Goal: Contribute content

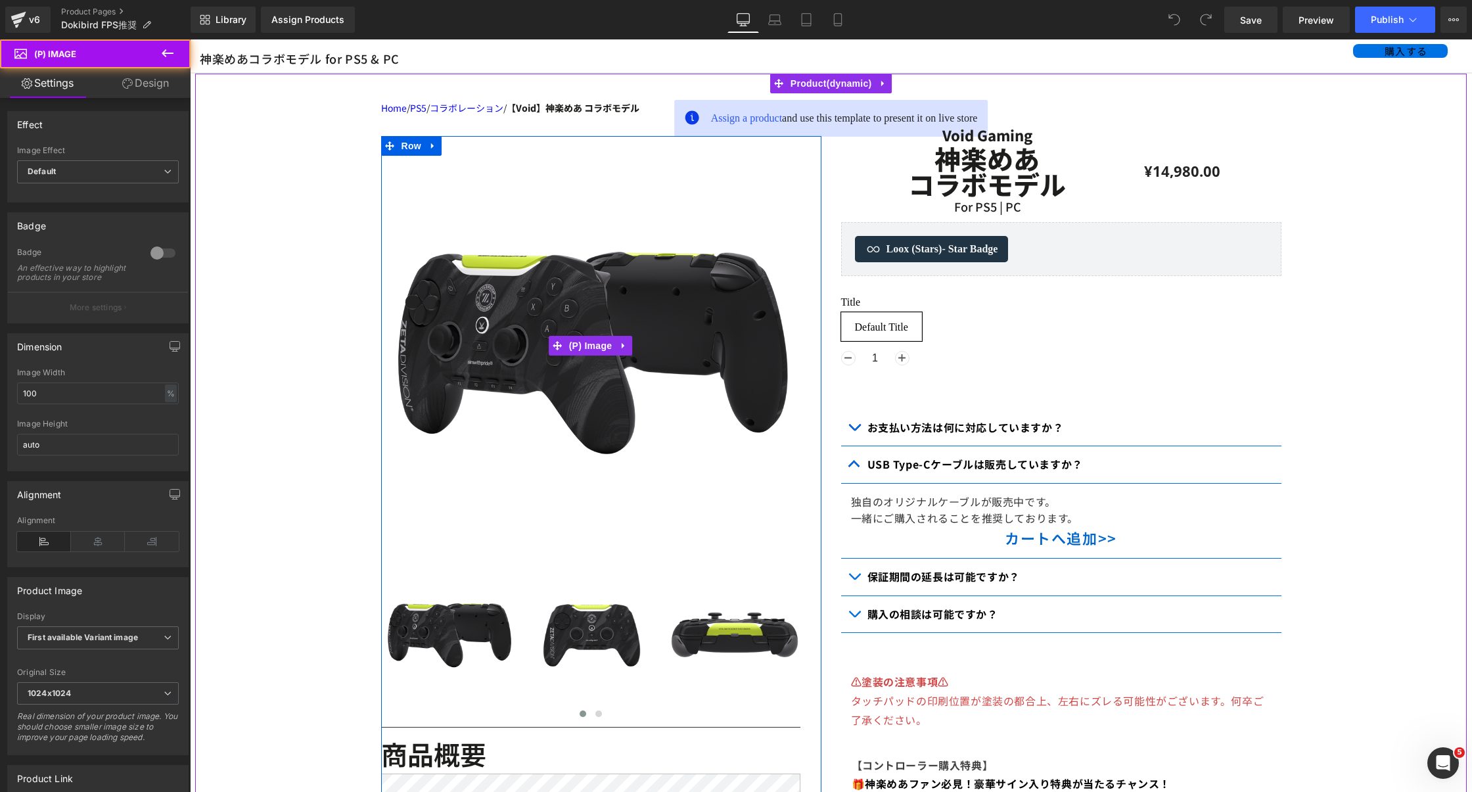
click at [631, 384] on img at bounding box center [590, 345] width 419 height 419
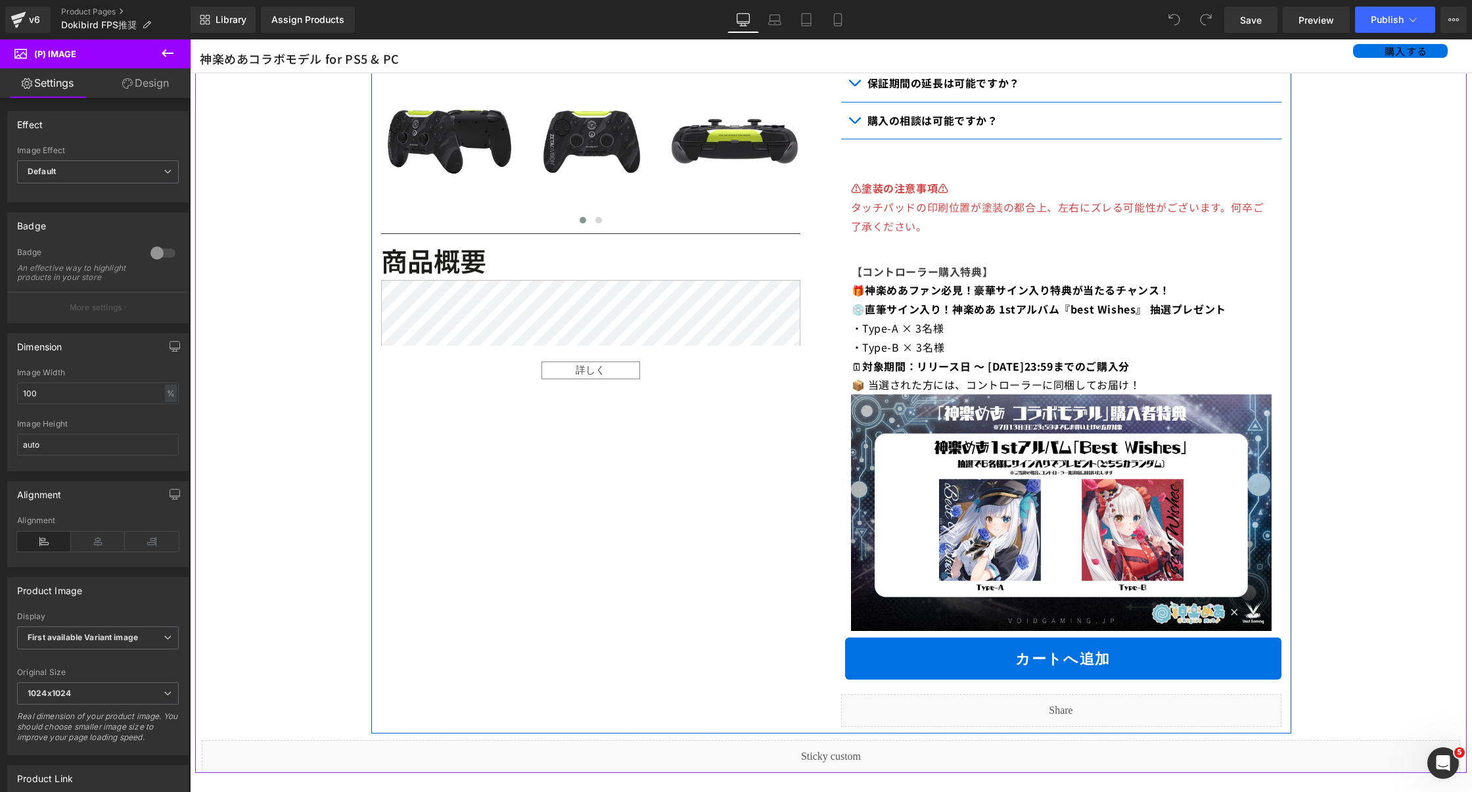
scroll to position [595, 0]
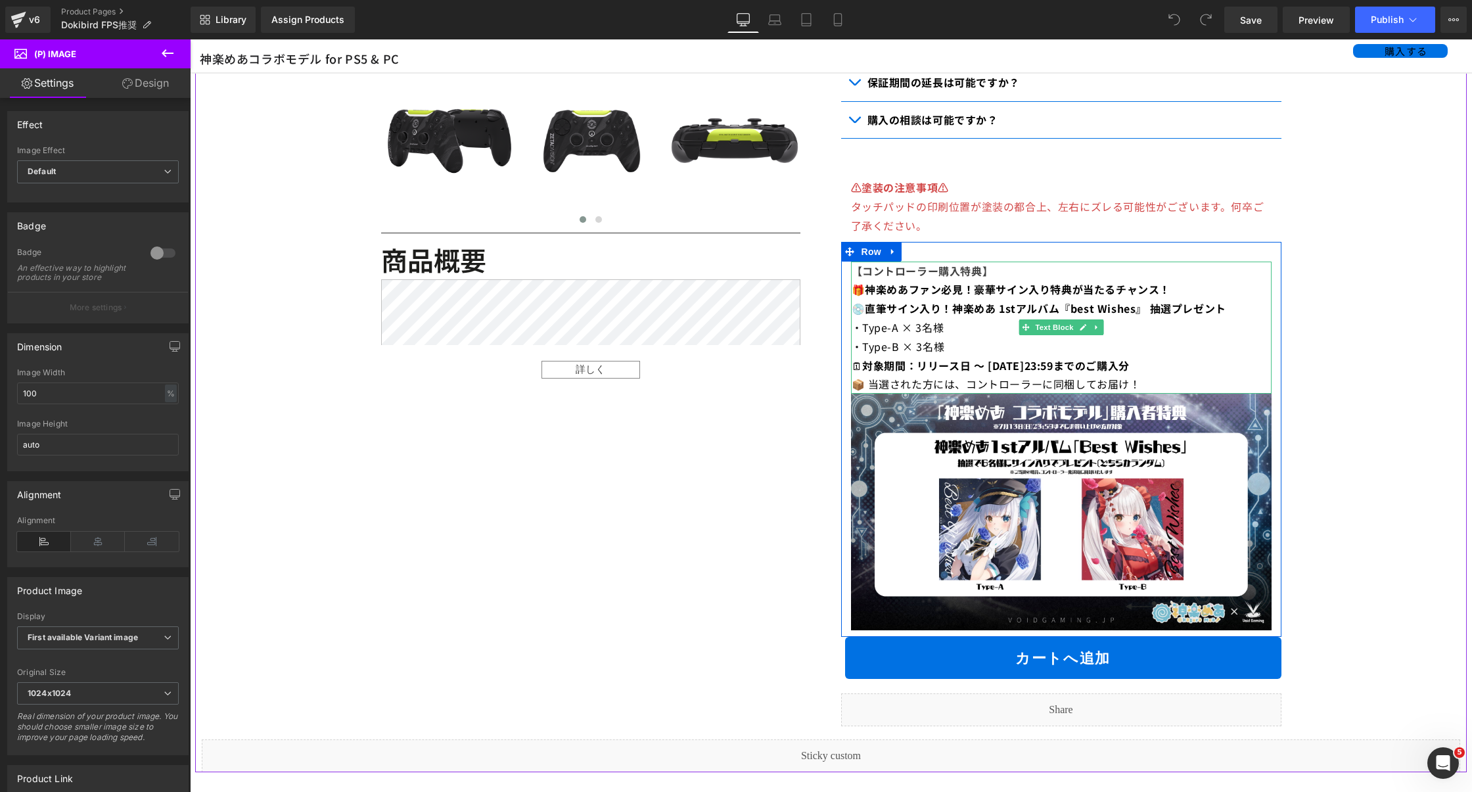
click at [1081, 373] on strong "対象期間：リリース日 ～ [DATE]23:59までのご購入分" at bounding box center [995, 365] width 267 height 16
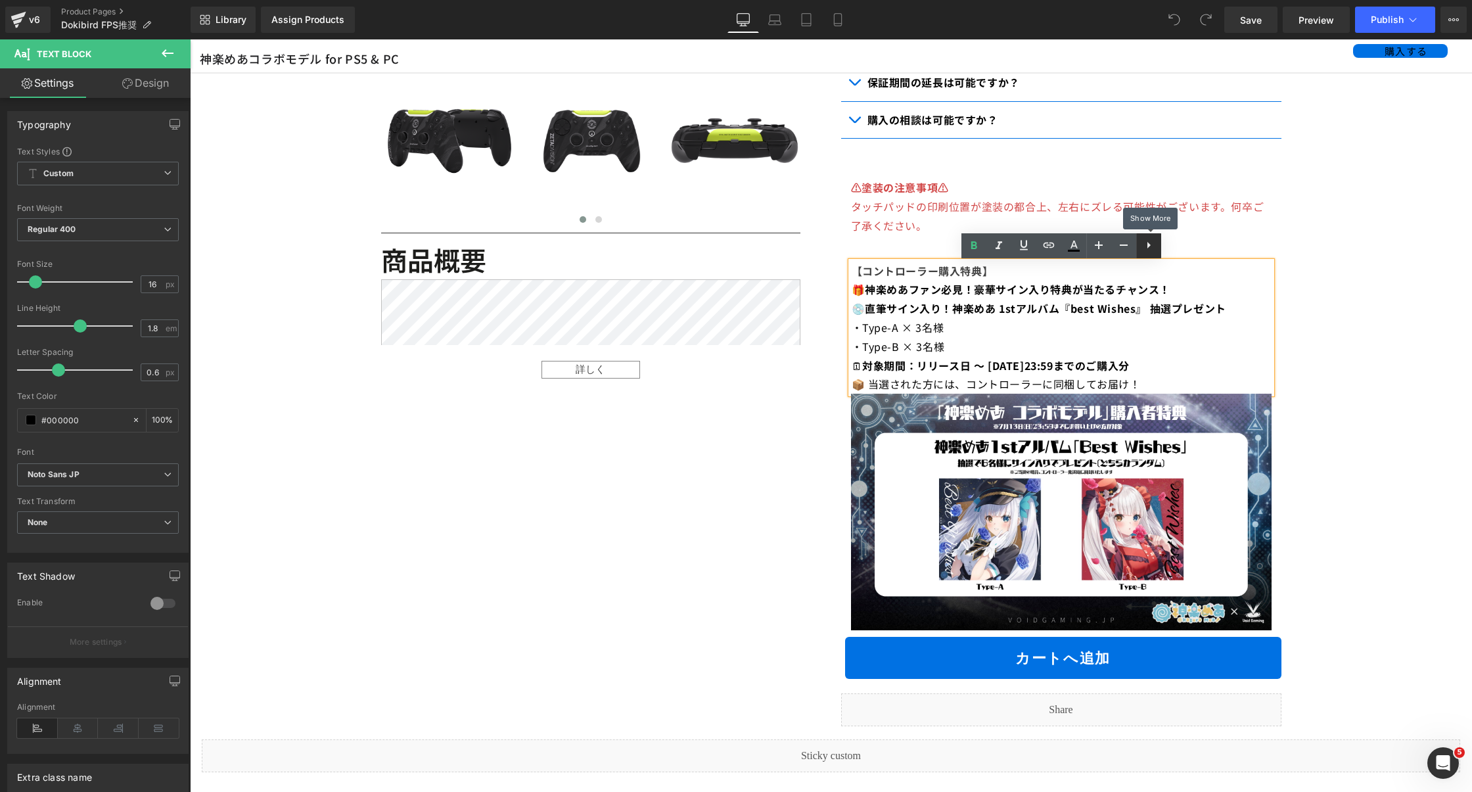
click at [1146, 244] on icon at bounding box center [1148, 245] width 16 height 16
click at [1166, 238] on icon at bounding box center [1173, 245] width 16 height 16
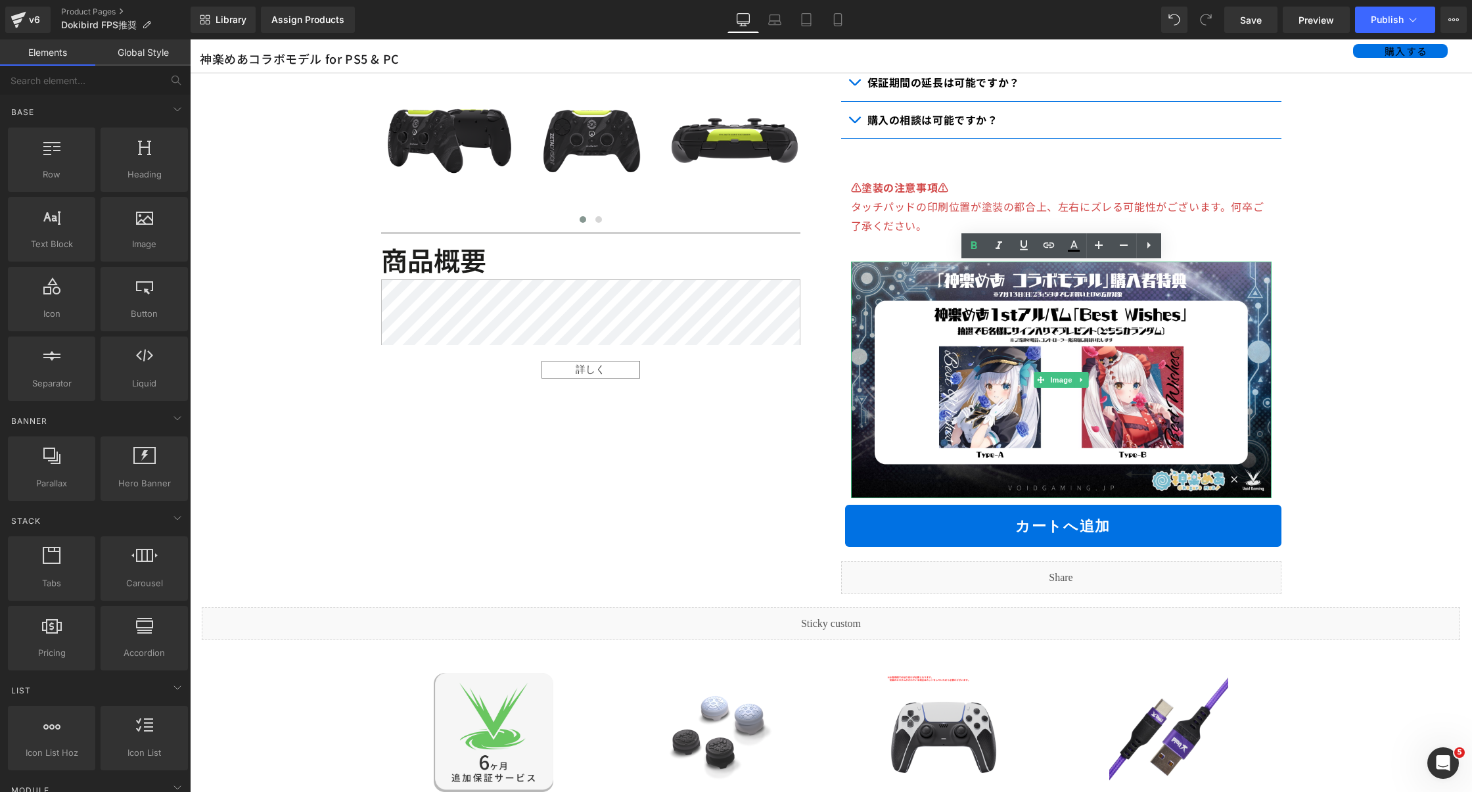
drag, startPoint x: 1408, startPoint y: 542, endPoint x: 1218, endPoint y: 503, distance: 193.9
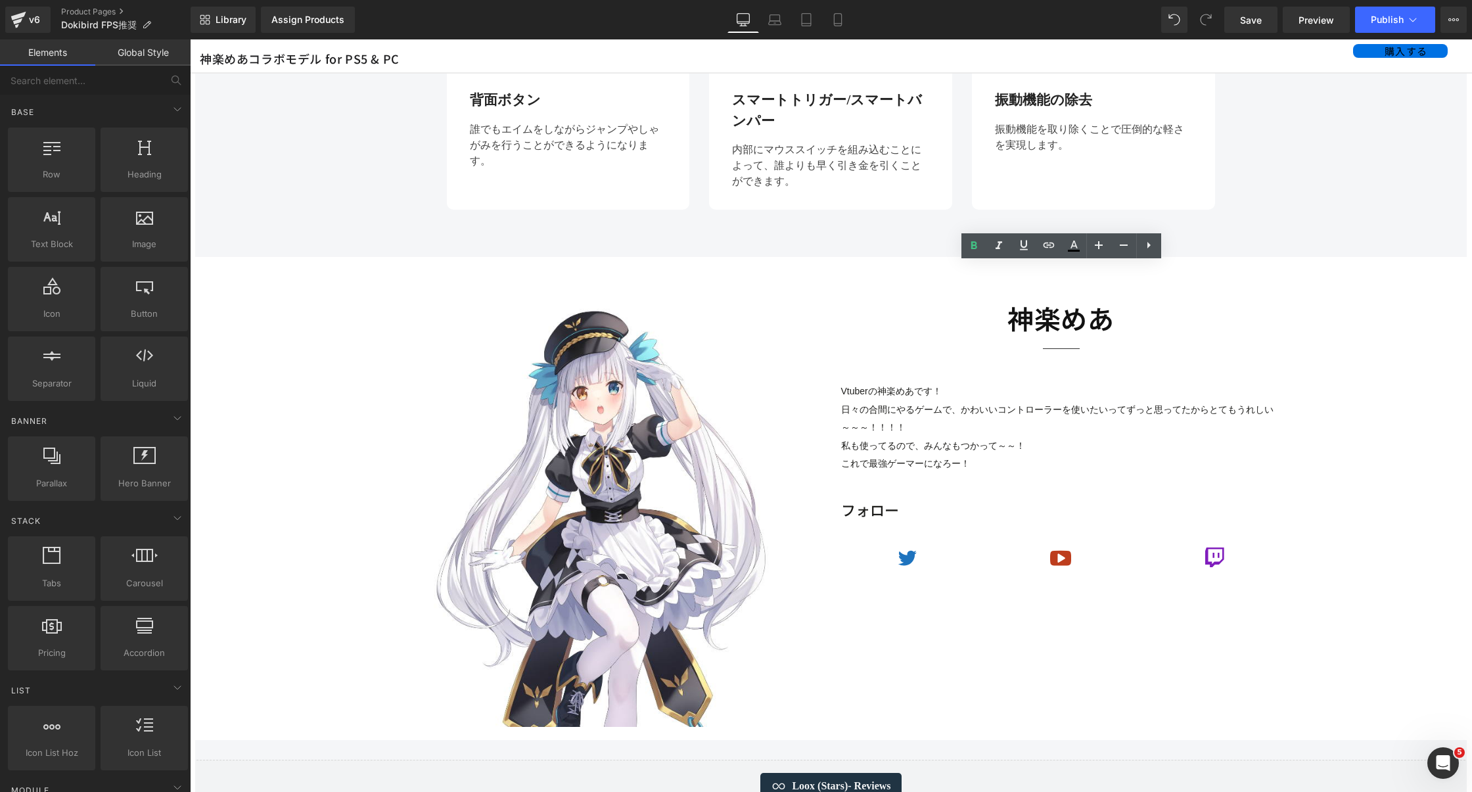
scroll to position [1364, 0]
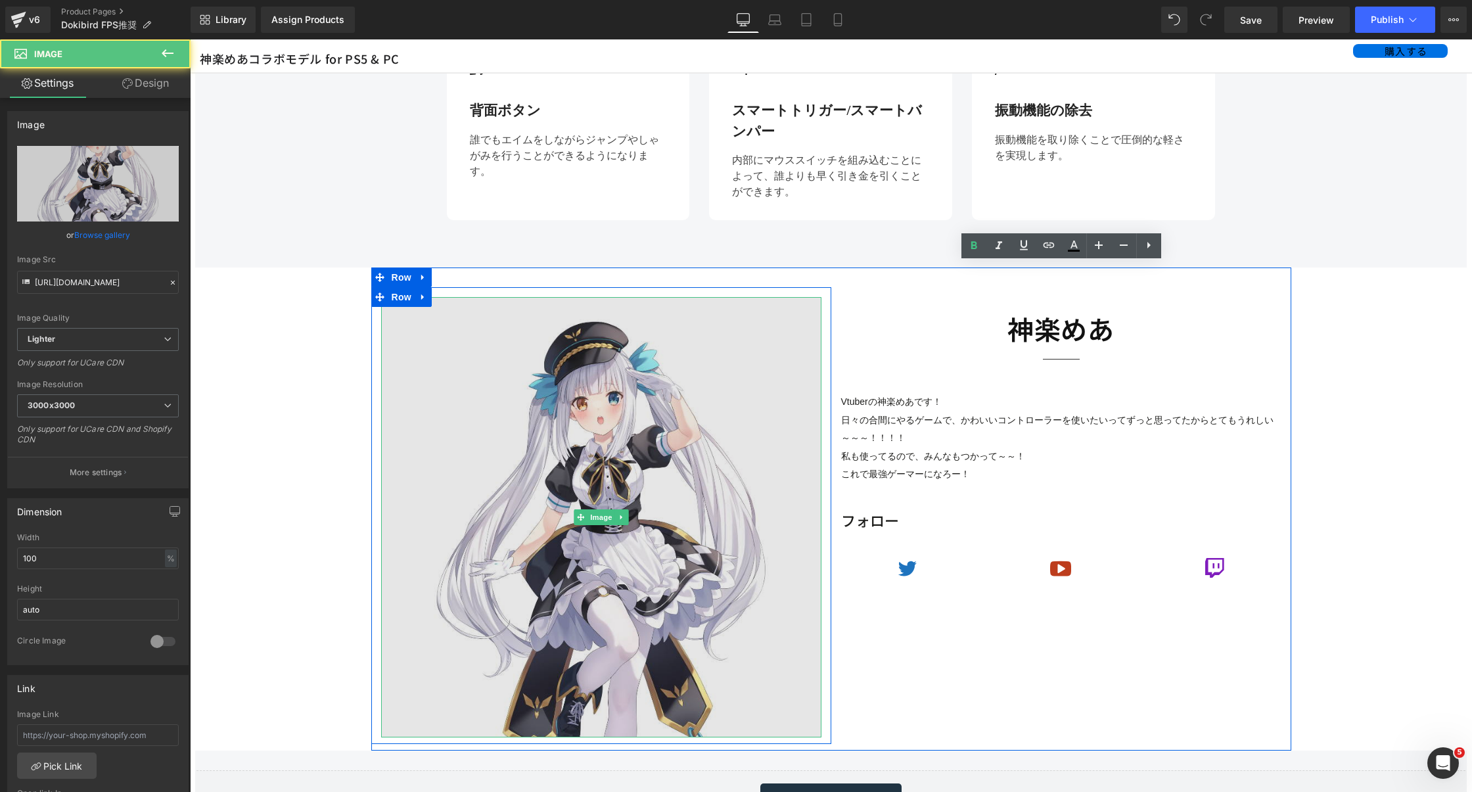
click at [692, 478] on img at bounding box center [601, 517] width 440 height 440
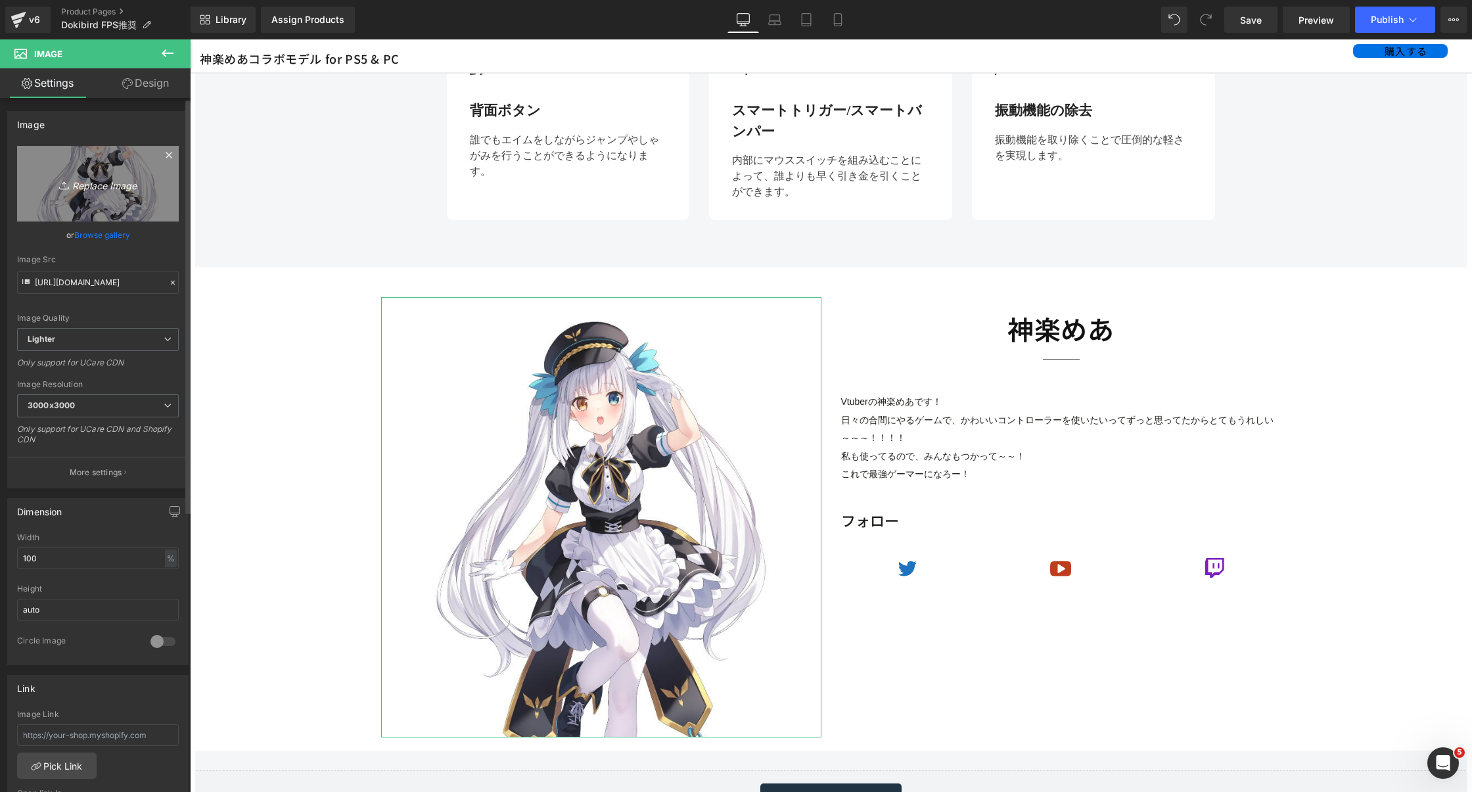
click at [118, 196] on link "Replace Image" at bounding box center [98, 184] width 162 height 76
type input "C:\fakepath\dokibird.png"
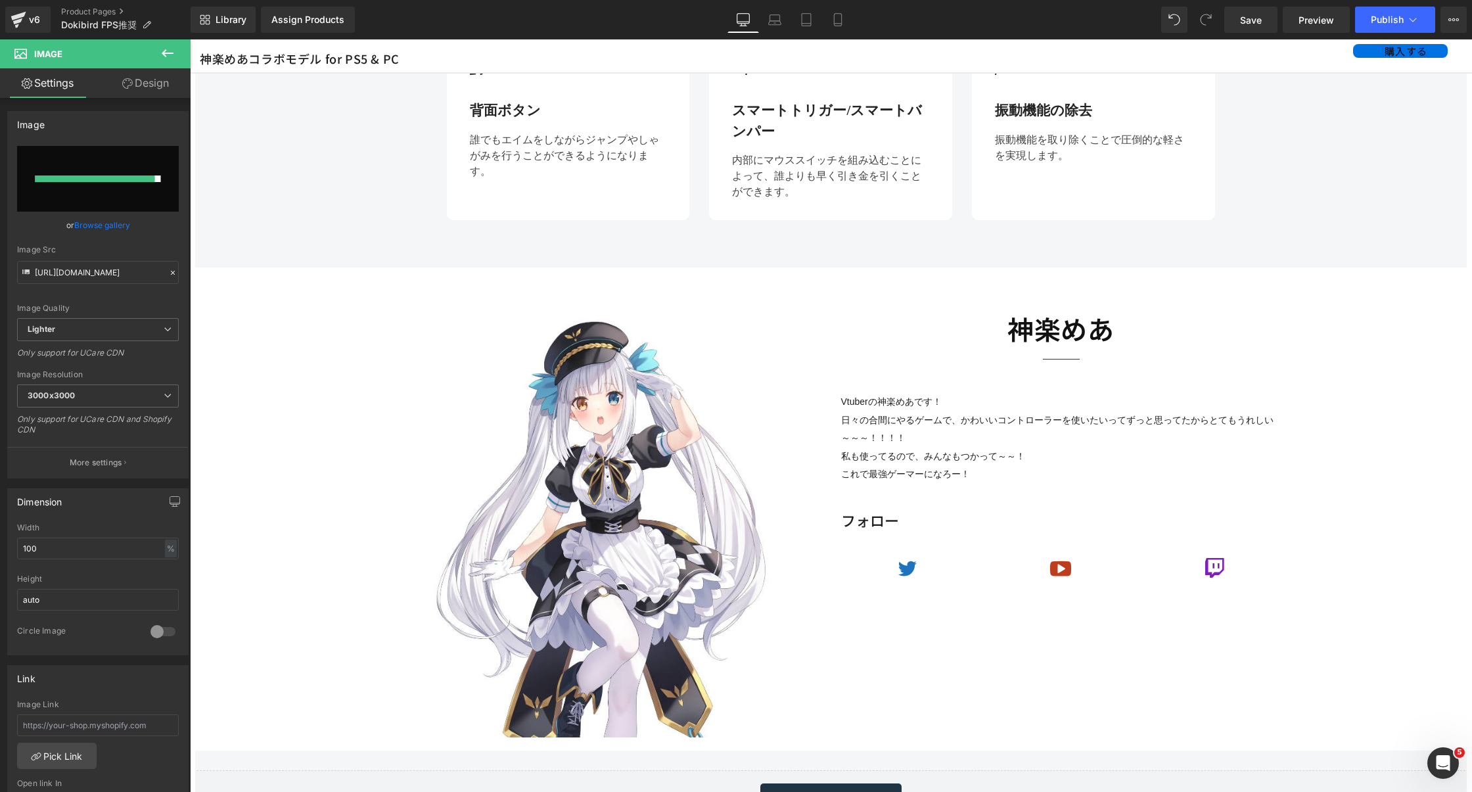
type input "[URL][DOMAIN_NAME]"
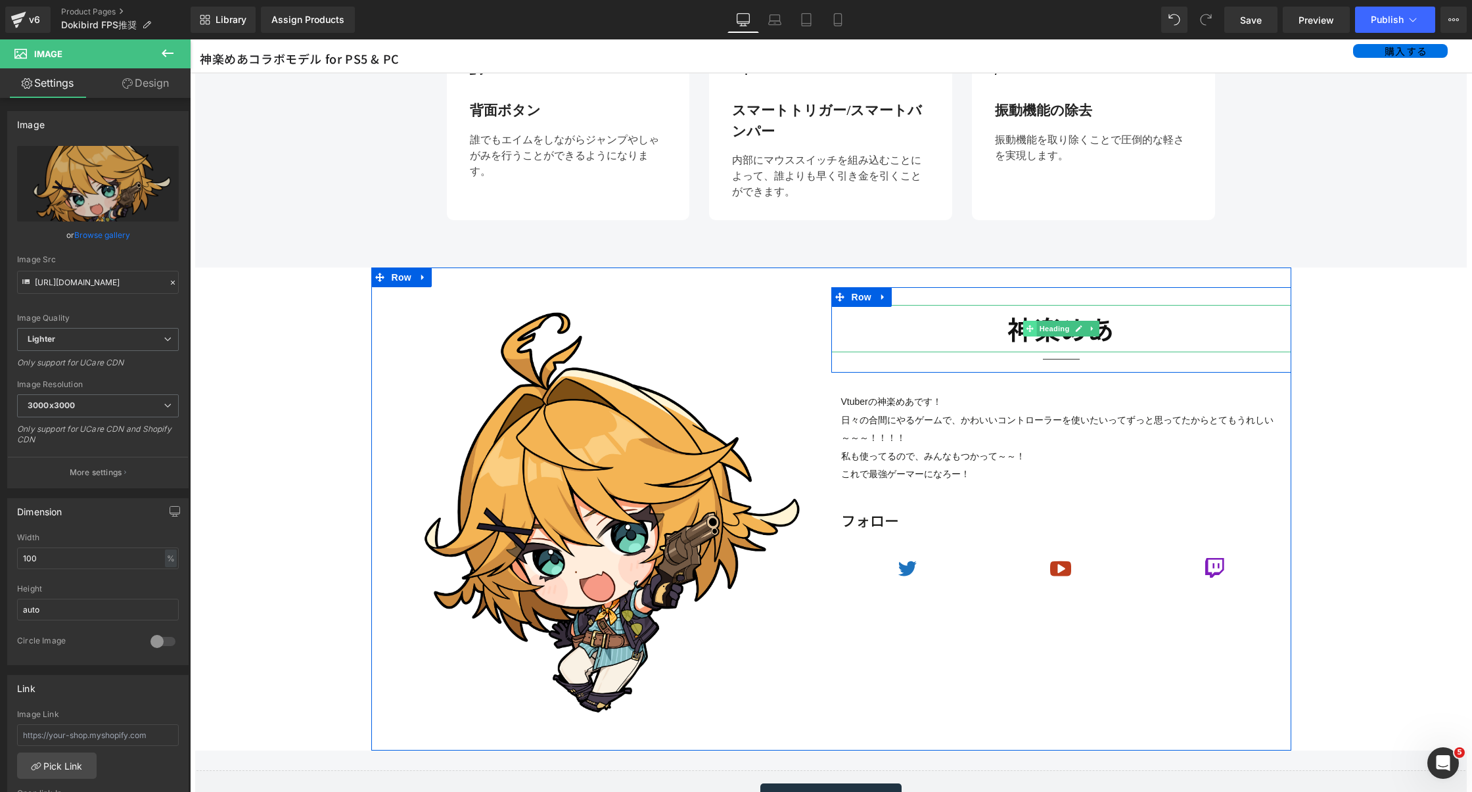
click at [1033, 330] on span at bounding box center [1029, 329] width 14 height 16
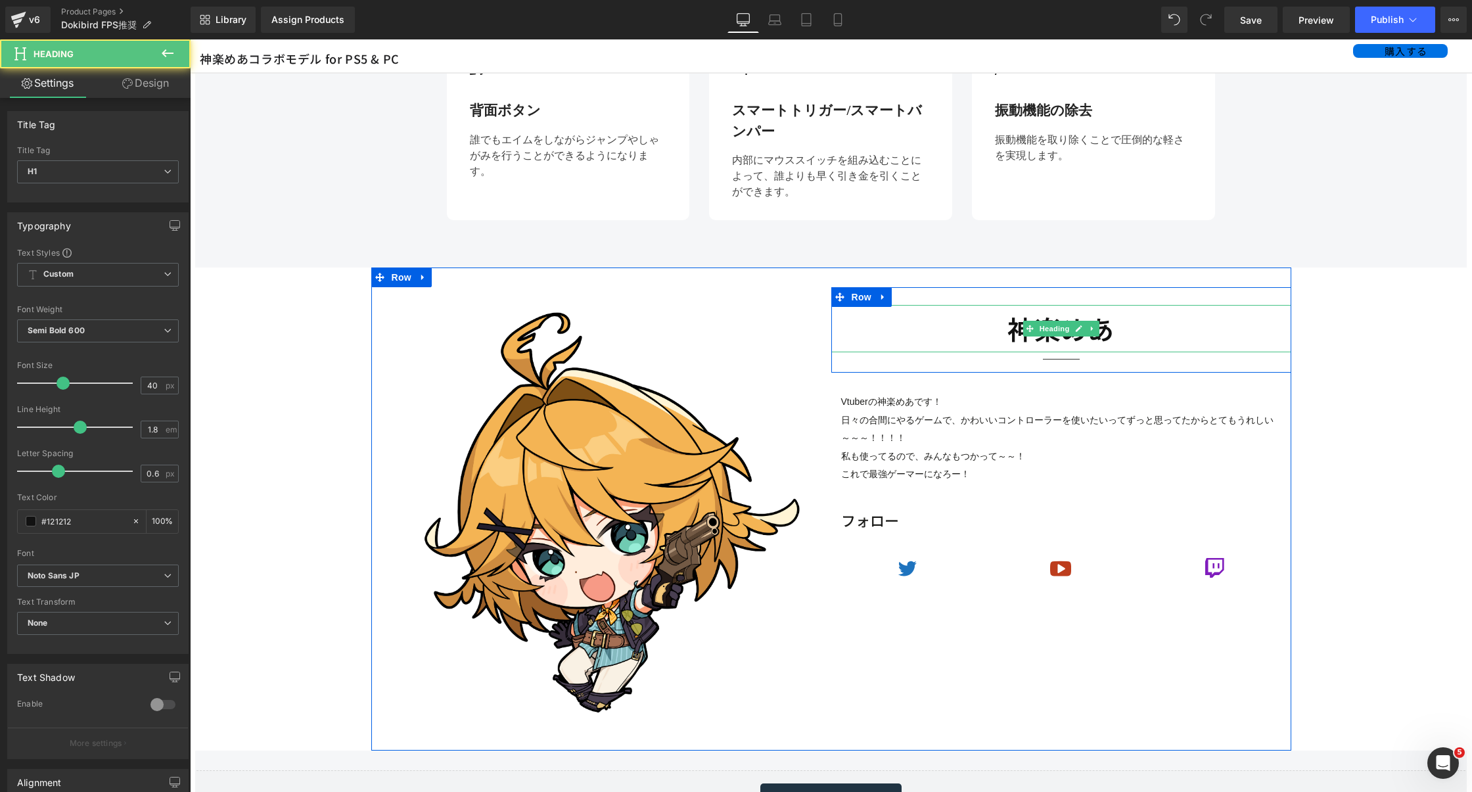
click at [997, 332] on h1 "神楽めあ" at bounding box center [1061, 328] width 460 height 47
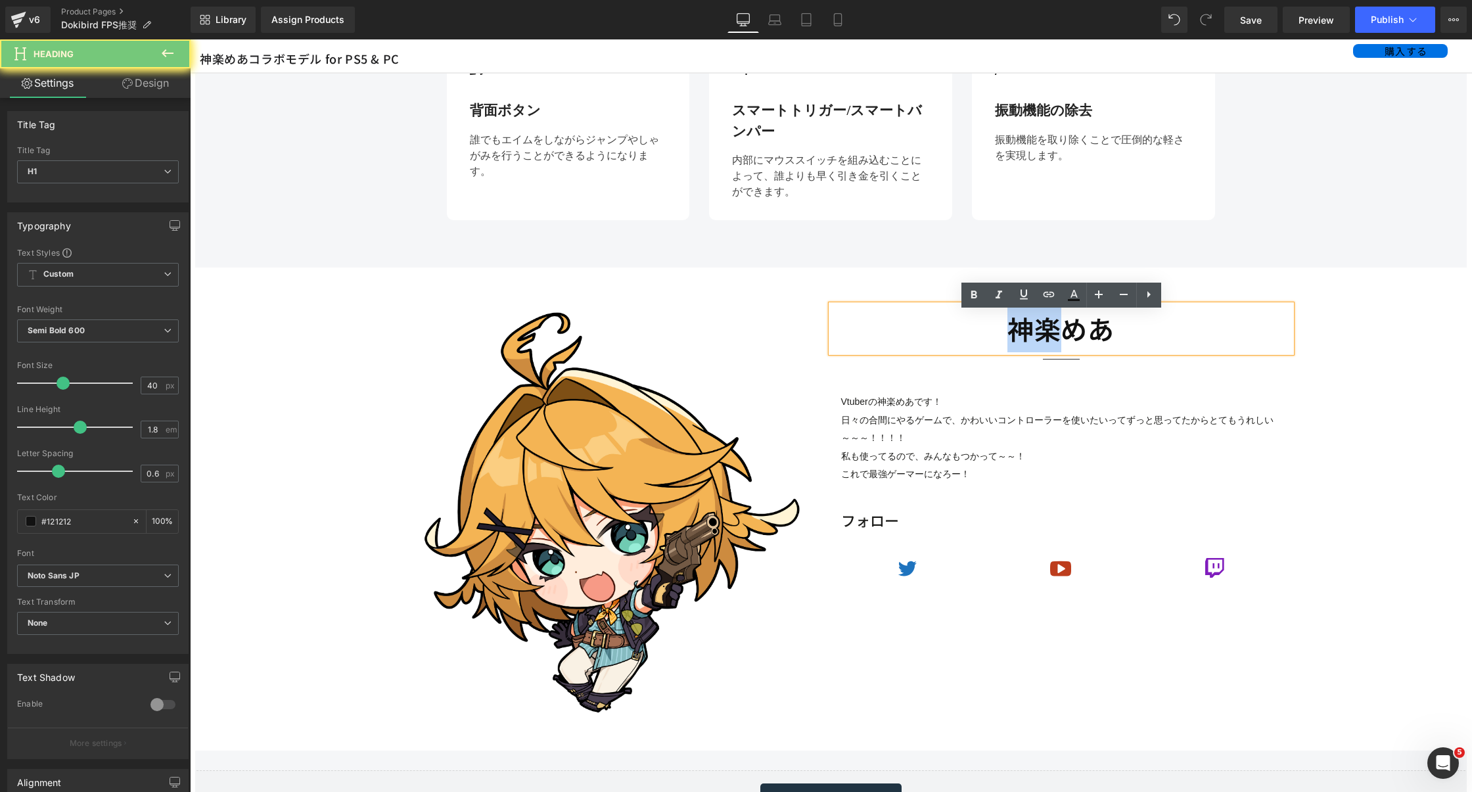
click at [997, 332] on h1 "神楽めあ" at bounding box center [1061, 328] width 460 height 47
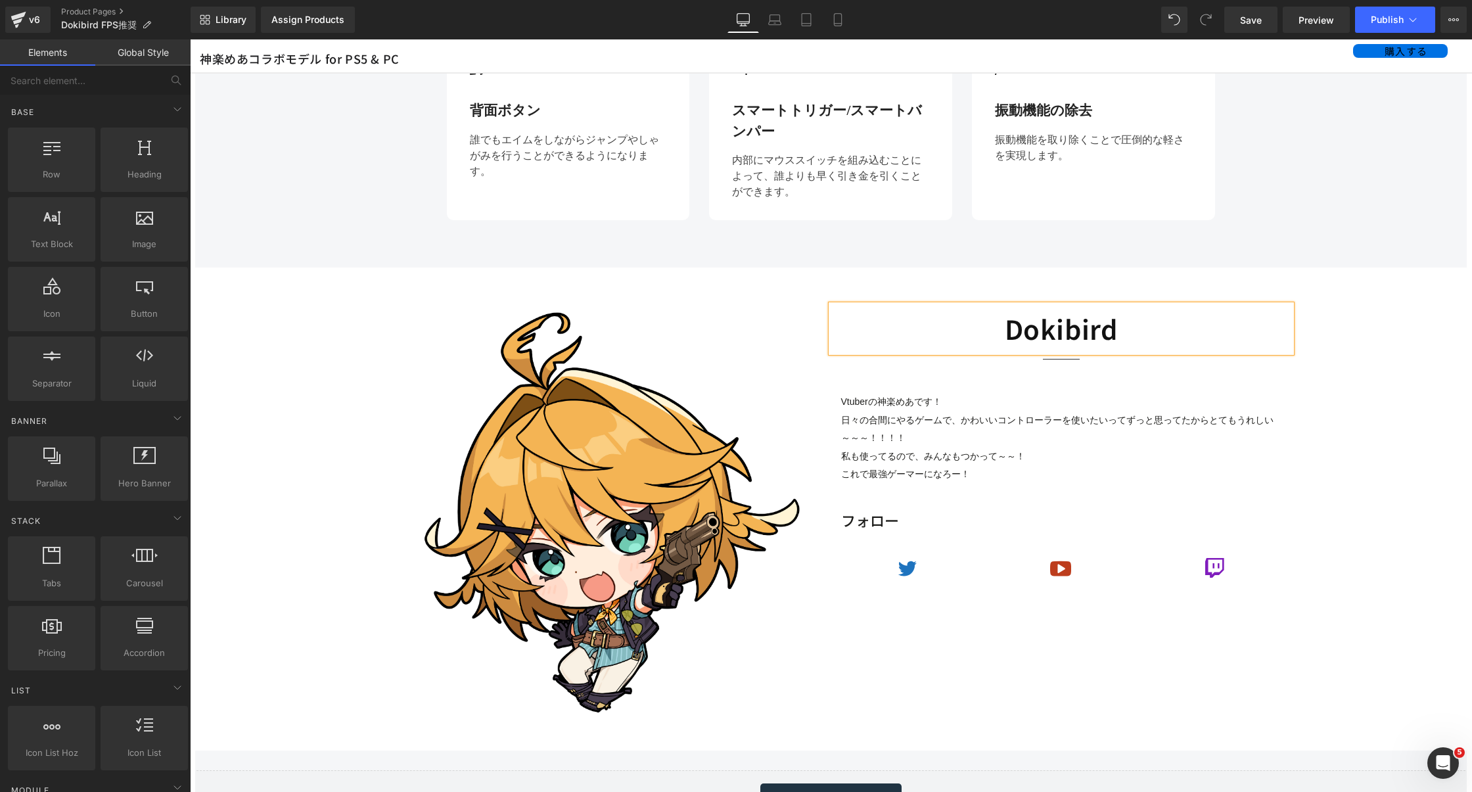
click at [997, 447] on p "日々の合間にやるゲームで、かわいいコントローラーを使いたいってずっと思ってたからとてもうれしい～～～！！！！" at bounding box center [1061, 429] width 440 height 36
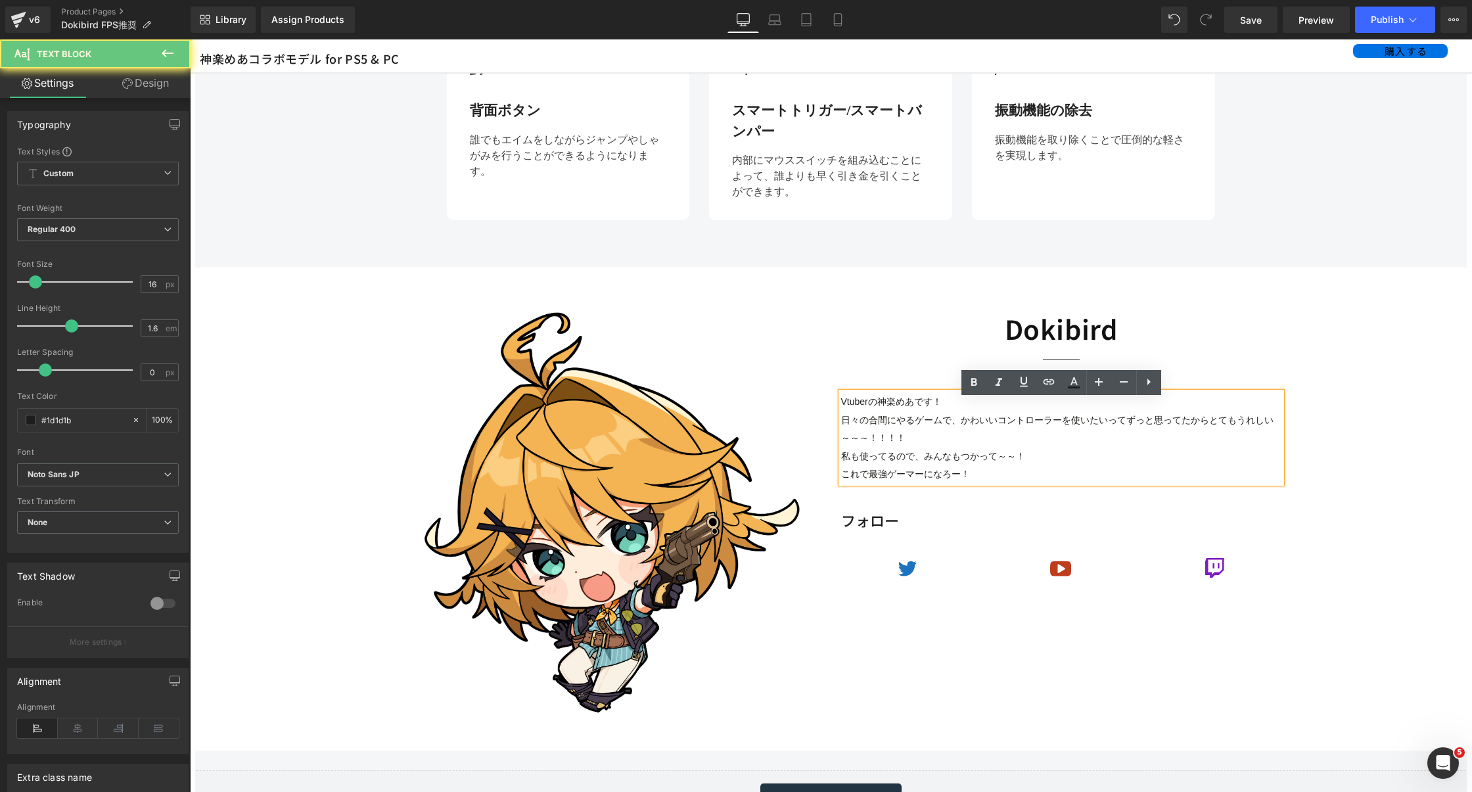
click at [997, 447] on p "日々の合間にやるゲームで、かわいいコントローラーを使いたいってずっと思ってたからとてもうれしい～～～！！！！" at bounding box center [1061, 429] width 440 height 36
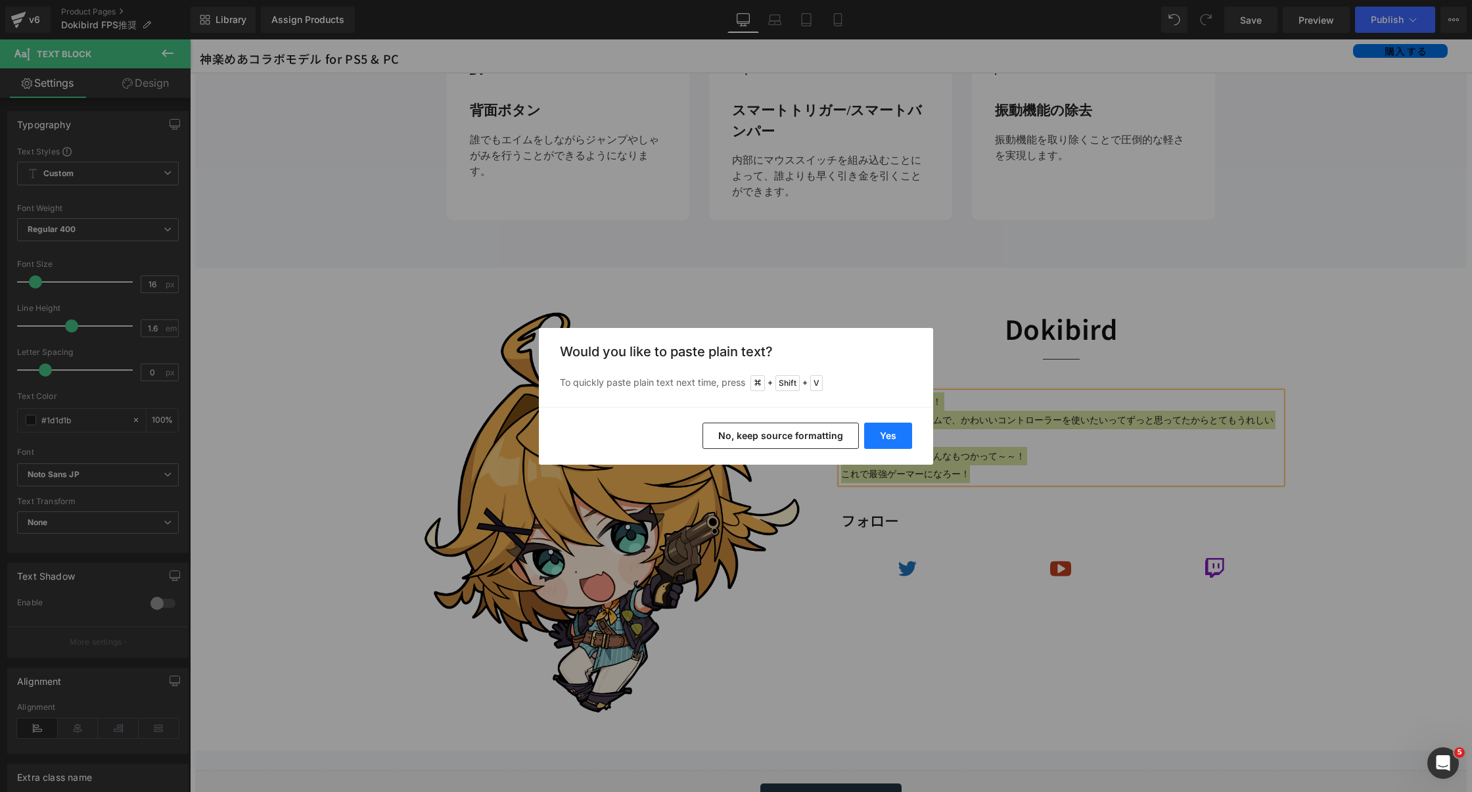
click at [889, 444] on button "Yes" at bounding box center [888, 435] width 48 height 26
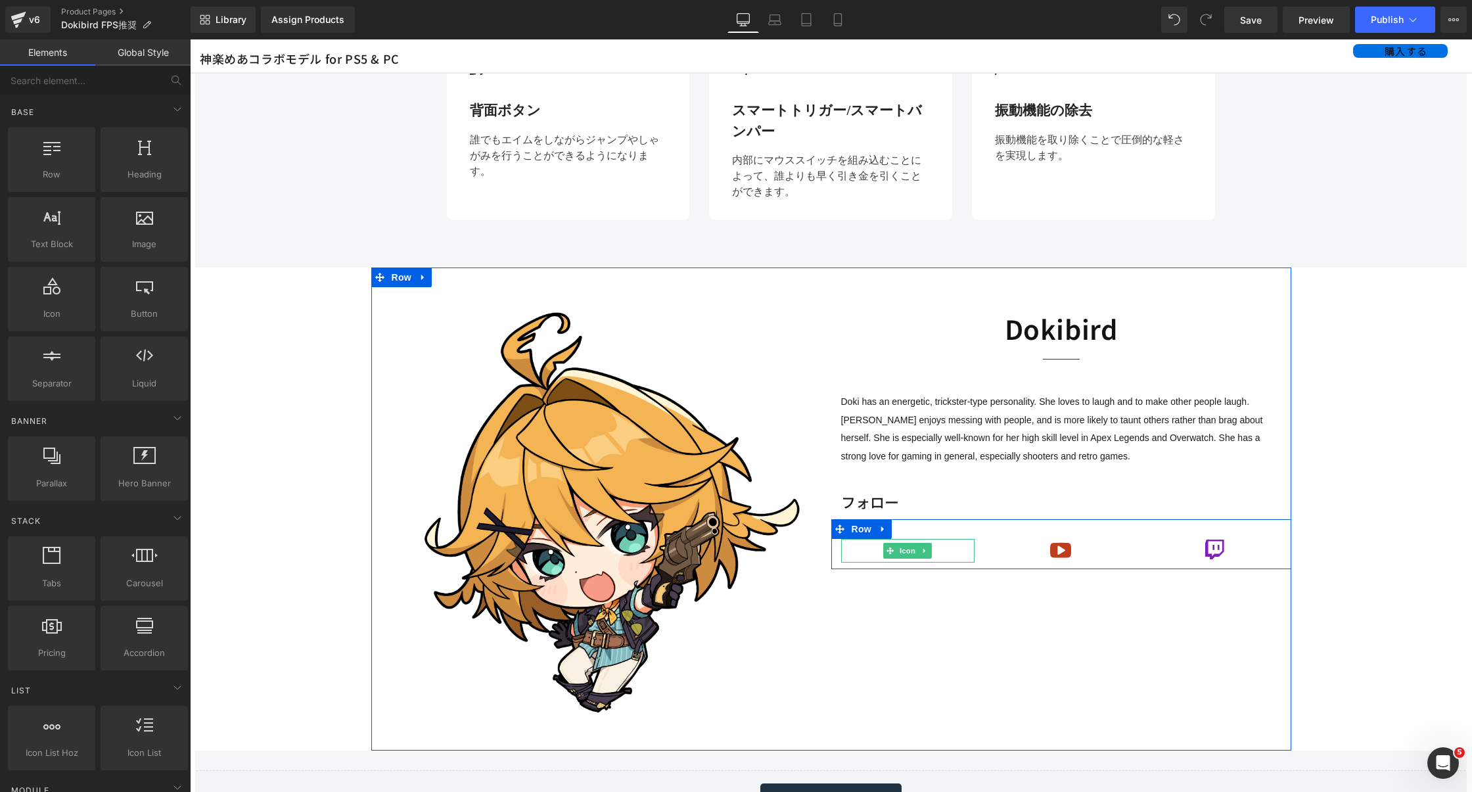
click at [947, 562] on div at bounding box center [907, 550] width 133 height 23
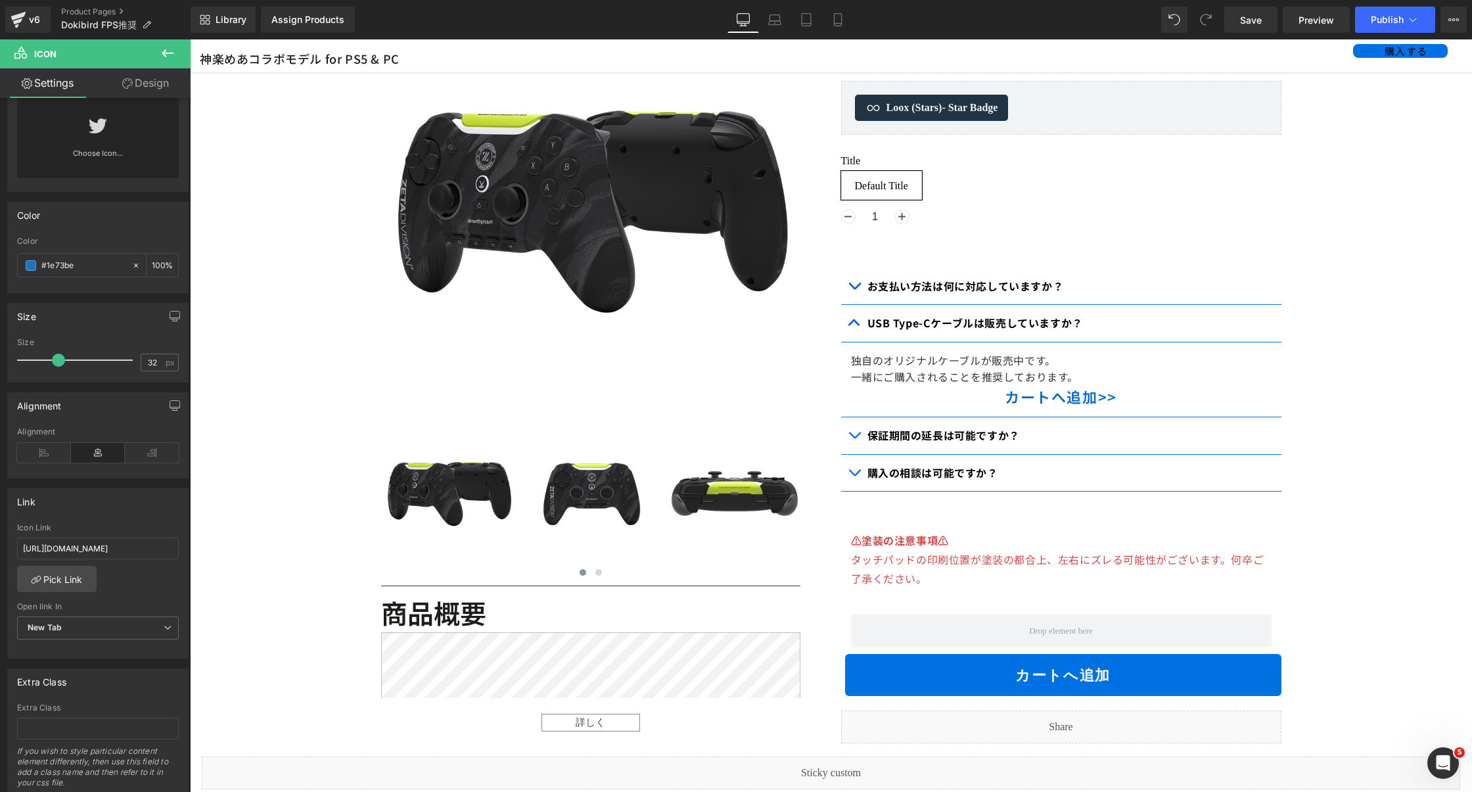
scroll to position [0, 0]
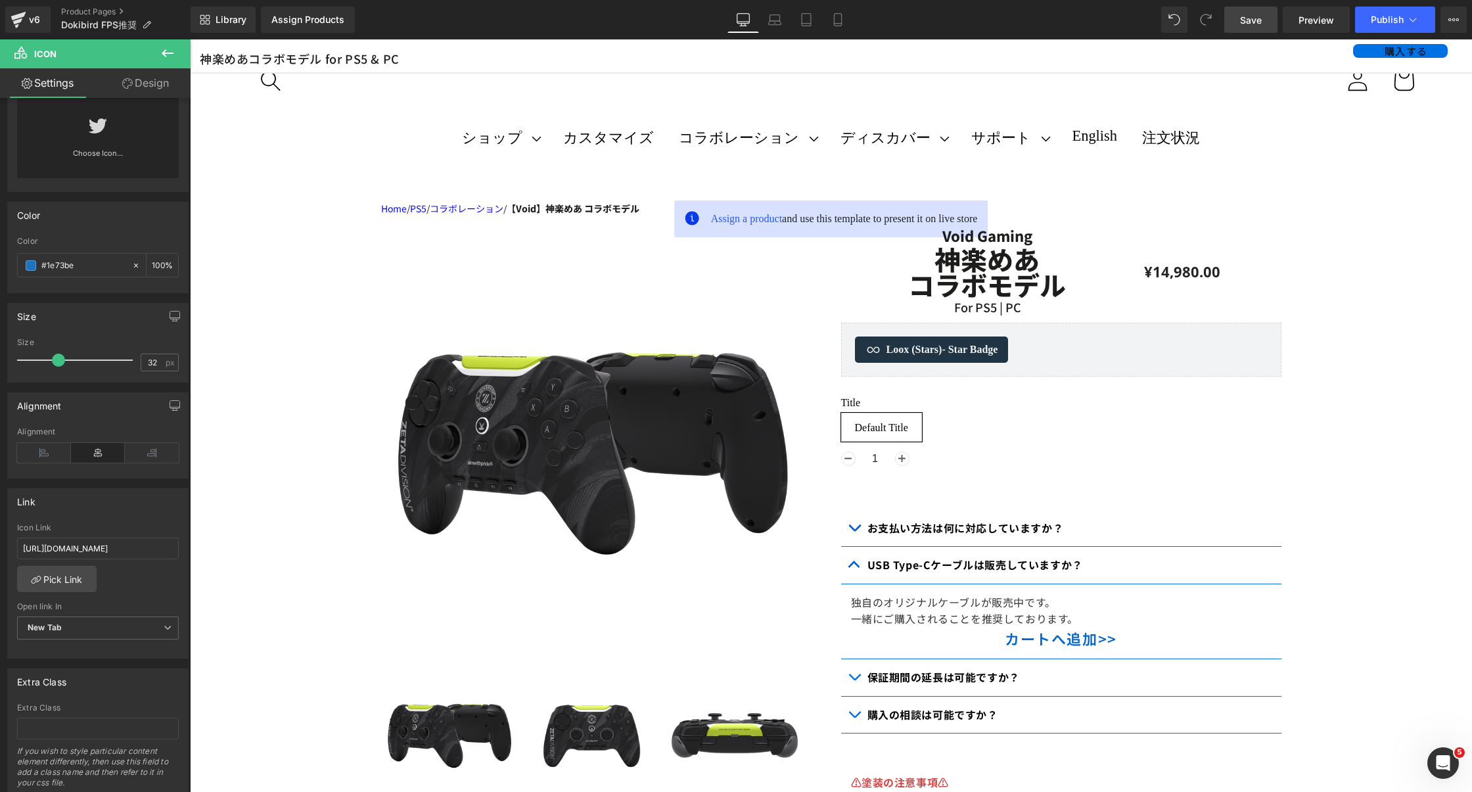
click at [1254, 30] on link "Save" at bounding box center [1250, 20] width 53 height 26
